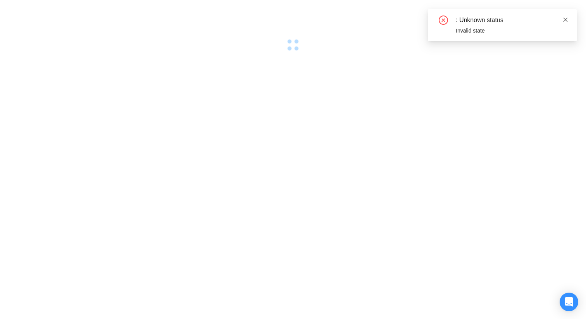
click at [564, 21] on icon "close" at bounding box center [565, 19] width 5 height 5
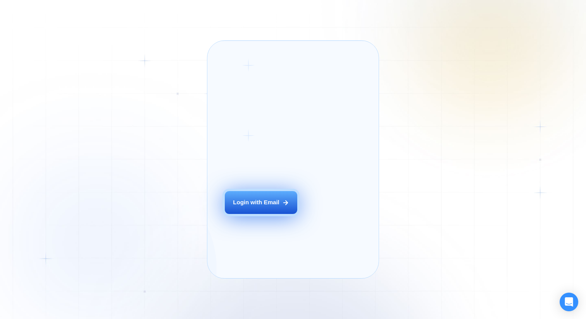
click at [264, 206] on div "Login with Email" at bounding box center [256, 202] width 46 height 8
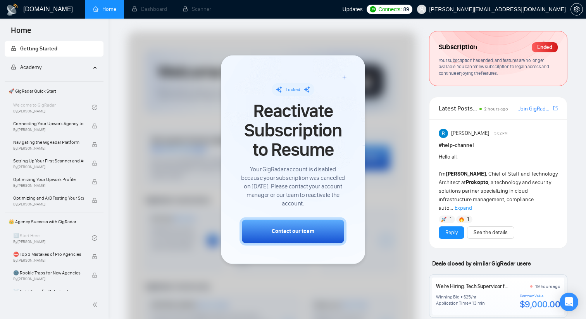
click at [404, 121] on div at bounding box center [271, 246] width 289 height 430
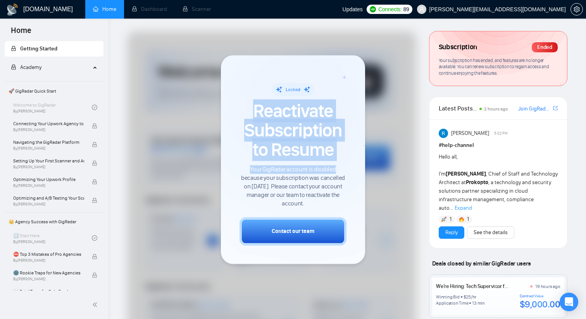
drag, startPoint x: 254, startPoint y: 109, endPoint x: 344, endPoint y: 173, distance: 110.8
click at [343, 172] on div "Locked Reactivate Subscription to Resume Your GigRadar account is disabled beca…" at bounding box center [292, 145] width 107 height 125
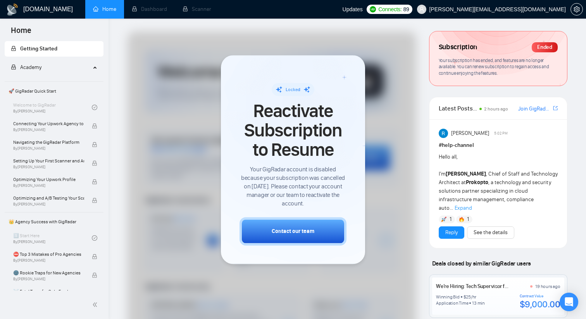
click at [301, 191] on span "Your GigRadar account is disabled because your subscription was cancelled on Oc…" at bounding box center [292, 186] width 107 height 43
click at [277, 93] on icon at bounding box center [278, 89] width 7 height 7
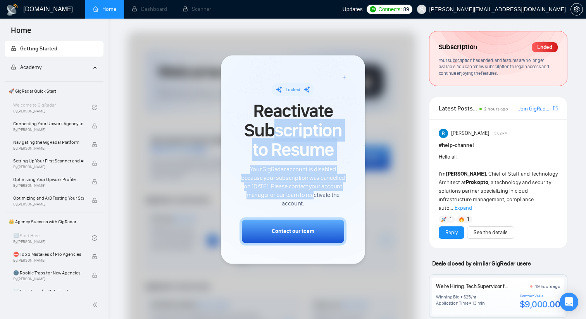
drag, startPoint x: 273, startPoint y: 138, endPoint x: 317, endPoint y: 196, distance: 73.5
click at [317, 193] on div "Locked Reactivate Subscription to Resume Your GigRadar account is disabled beca…" at bounding box center [292, 145] width 107 height 125
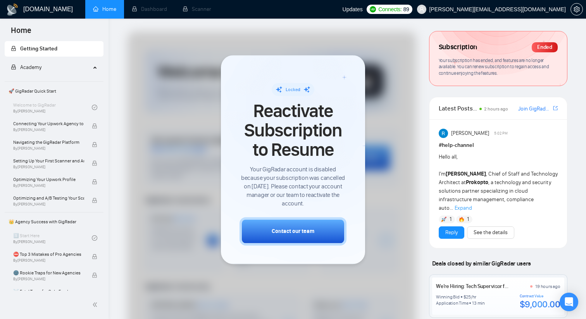
click at [318, 189] on span "Your GigRadar account is disabled because your subscription was cancelled on Oc…" at bounding box center [292, 186] width 107 height 43
